Goal: Task Accomplishment & Management: Manage account settings

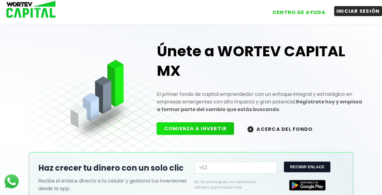
click at [362, 16] on link "INICIAR SESIÓN" at bounding box center [355, 10] width 54 height 15
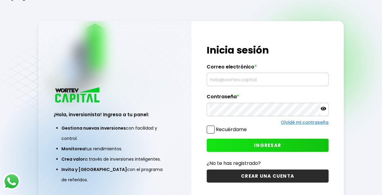
type input "[EMAIL_ADDRESS][DOMAIN_NAME]"
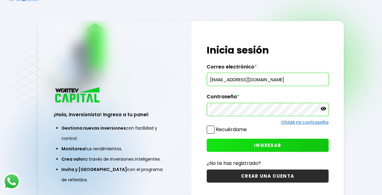
click at [241, 143] on button "INGRESAR" at bounding box center [268, 145] width 122 height 13
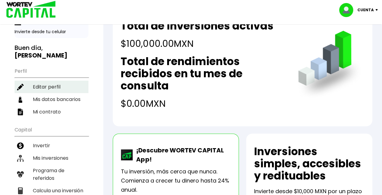
scroll to position [28, 0]
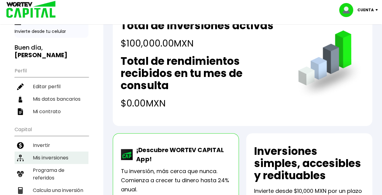
click at [52, 156] on li "Mis inversiones" at bounding box center [52, 157] width 74 height 12
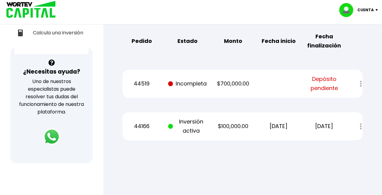
scroll to position [186, 0]
click at [146, 125] on p "44166" at bounding box center [141, 125] width 38 height 9
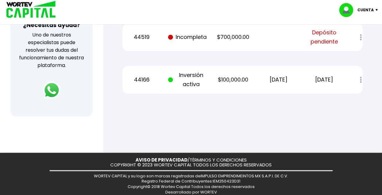
scroll to position [232, 0]
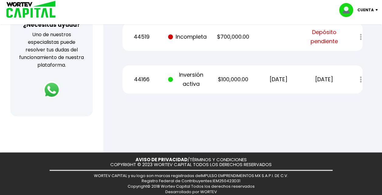
click at [366, 6] on p "Cuenta" at bounding box center [365, 9] width 16 height 9
click at [359, 39] on li "Cerrar sesión" at bounding box center [359, 40] width 49 height 12
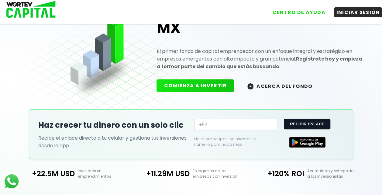
scroll to position [194, 0]
